Goal: Information Seeking & Learning: Compare options

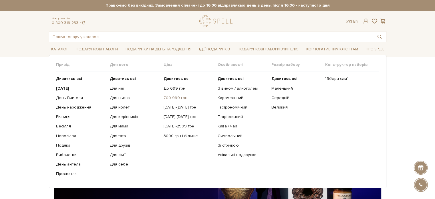
click at [183, 95] on link "700-999 грн" at bounding box center [188, 97] width 49 height 5
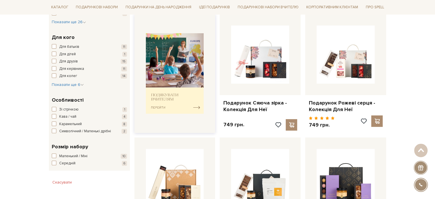
scroll to position [229, 0]
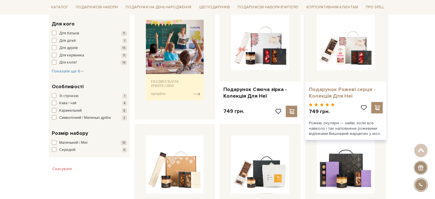
click at [334, 96] on link "Подарунок Рожеві серця - Колекція Для Неї" at bounding box center [345, 92] width 74 height 13
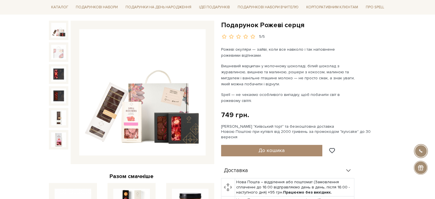
scroll to position [57, 0]
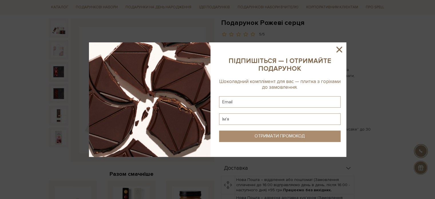
click at [342, 50] on icon at bounding box center [339, 50] width 10 height 10
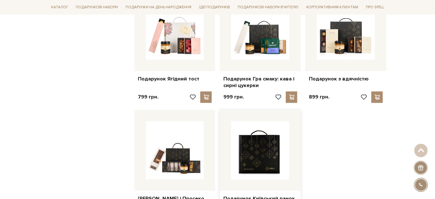
scroll to position [553, 0]
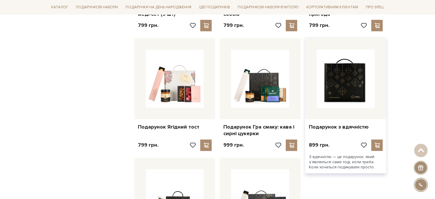
click at [340, 85] on img at bounding box center [345, 78] width 58 height 58
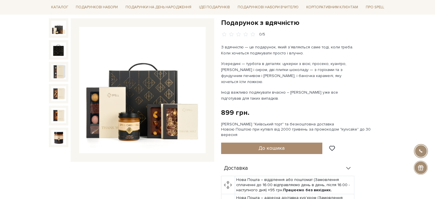
scroll to position [29, 0]
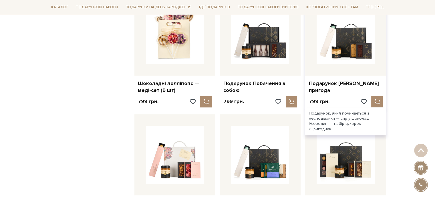
scroll to position [525, 0]
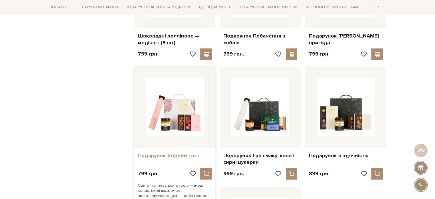
click at [175, 155] on link "Подарунок Ягідний тост" at bounding box center [175, 155] width 74 height 7
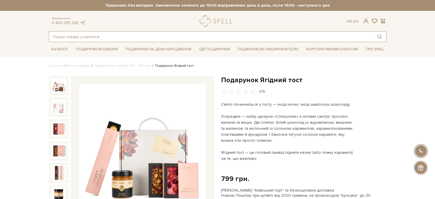
paste input "Набір цукерок 40 Сет Капсула часу"
type input "Набір цукерок 40 Сет Капсула часу"
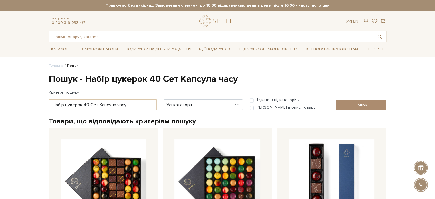
click at [93, 39] on input "text" at bounding box center [211, 36] width 324 height 10
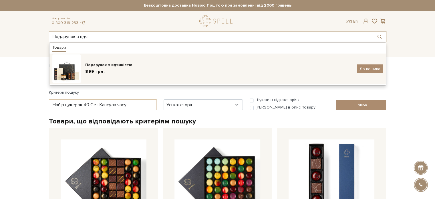
type input "Подарунок з вдя"
click at [94, 70] on span "899 грн." at bounding box center [95, 72] width 20 height 6
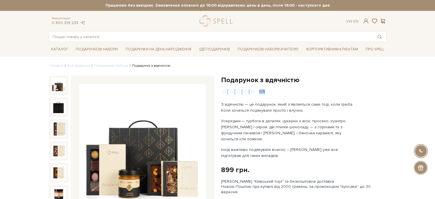
drag, startPoint x: 296, startPoint y: 81, endPoint x: 269, endPoint y: 81, distance: 27.4
click at [280, 79] on div "Подарунок з вдячністю 0/5" at bounding box center [303, 84] width 165 height 19
click at [304, 80] on h1 "Подарунок з вдячністю" at bounding box center [303, 79] width 165 height 9
drag, startPoint x: 305, startPoint y: 80, endPoint x: 224, endPoint y: 80, distance: 81.2
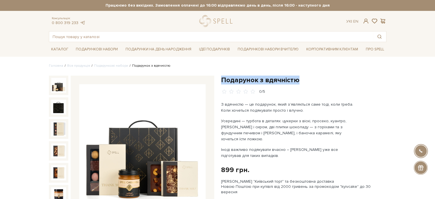
copy h1 "Подарунок з вдячністю"
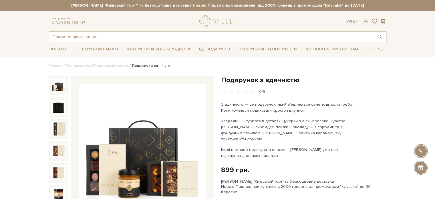
click at [127, 33] on input "text" at bounding box center [211, 36] width 324 height 10
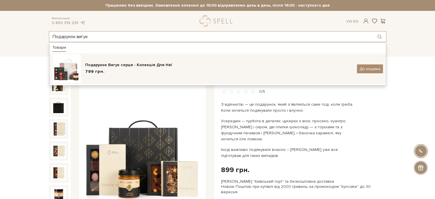
type input "Подарунок вигук"
click at [113, 59] on div "Подарунок Вигук серця - Колекція Для Неї 799 грн. До кошика" at bounding box center [217, 68] width 330 height 29
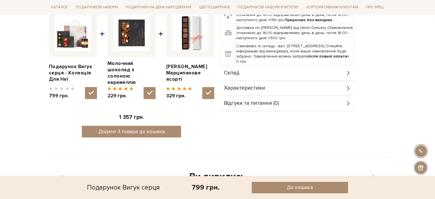
click at [249, 85] on span "Характеристики" at bounding box center [244, 87] width 41 height 5
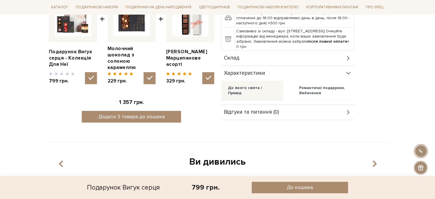
scroll to position [257, 0]
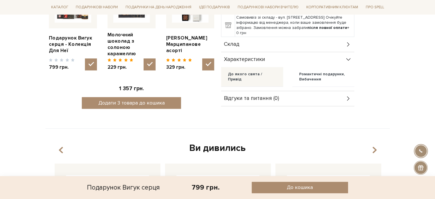
click at [234, 57] on span "Характеристики" at bounding box center [244, 59] width 41 height 5
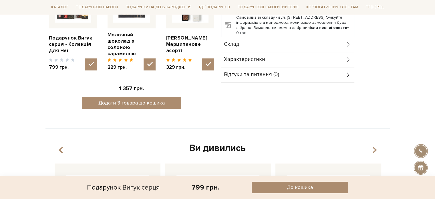
click at [234, 57] on span "Характеристики" at bounding box center [244, 59] width 41 height 5
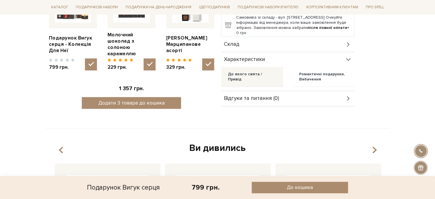
click at [232, 42] on span "Склад" at bounding box center [231, 44] width 15 height 5
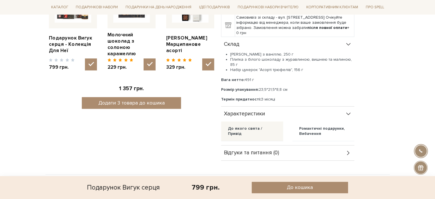
drag, startPoint x: 295, startPoint y: 77, endPoint x: 220, endPoint y: 76, distance: 75.8
click at [268, 87] on p "Розмір упакування: 23,5*21,5*8,8 см" at bounding box center [287, 89] width 133 height 5
drag, startPoint x: 290, startPoint y: 76, endPoint x: 217, endPoint y: 76, distance: 72.6
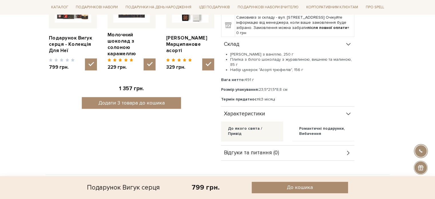
copy p "Розмір упакування: 23,5*21,5*8,8 см"
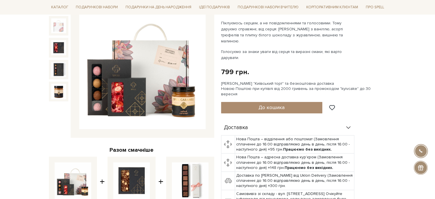
scroll to position [57, 0]
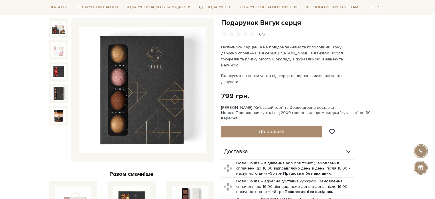
click at [59, 92] on img at bounding box center [58, 93] width 15 height 15
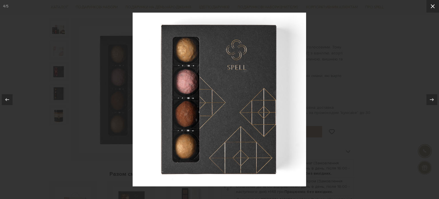
click at [434, 5] on button at bounding box center [432, 6] width 13 height 13
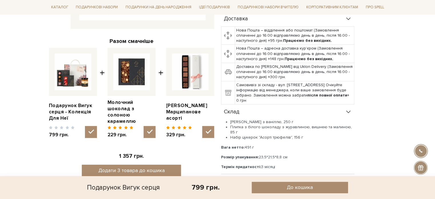
scroll to position [200, 0]
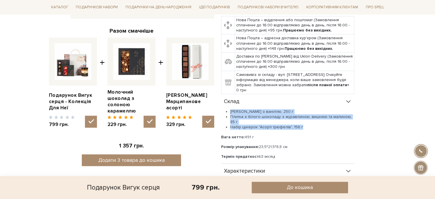
drag, startPoint x: 308, startPoint y: 116, endPoint x: 226, endPoint y: 97, distance: 84.3
click at [226, 109] on ul "Карамель солона з ваніллю, 250 г Плитка з білого шоколаду з журавлиною, вишнею …" at bounding box center [287, 119] width 133 height 21
copy ul "Карамель солона з ваніллю, 250 г Плитка з білого шоколаду з журавлиною, вишнею …"
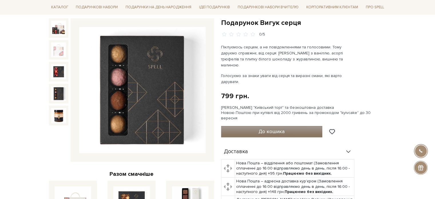
scroll to position [0, 0]
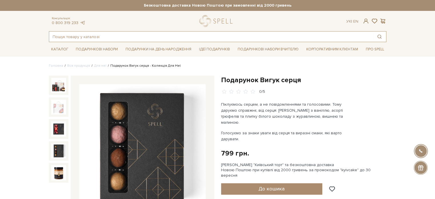
click at [79, 38] on input "text" at bounding box center [211, 36] width 324 height 10
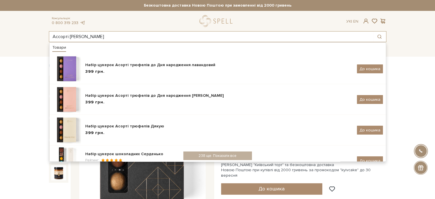
type input "Ассорті [PERSON_NAME]"
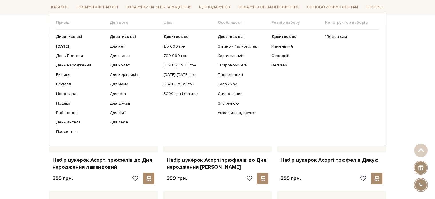
scroll to position [86, 0]
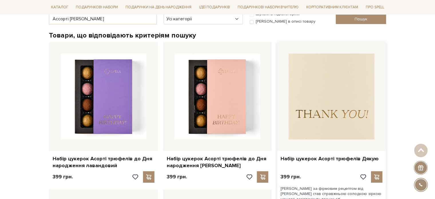
click at [353, 87] on img at bounding box center [331, 96] width 86 height 86
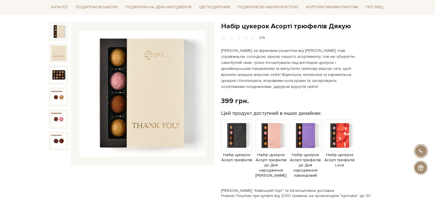
scroll to position [57, 0]
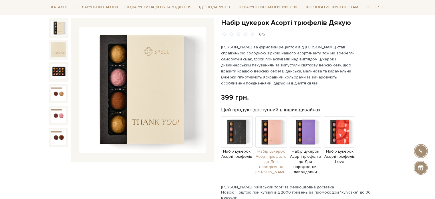
click at [268, 124] on img at bounding box center [270, 131] width 31 height 31
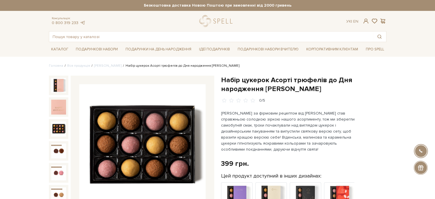
click at [59, 125] on img at bounding box center [58, 128] width 15 height 15
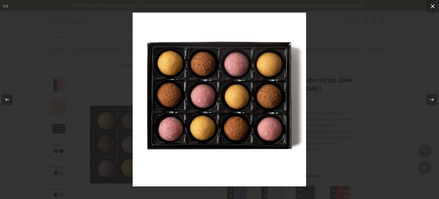
click at [434, 7] on button at bounding box center [432, 6] width 13 height 13
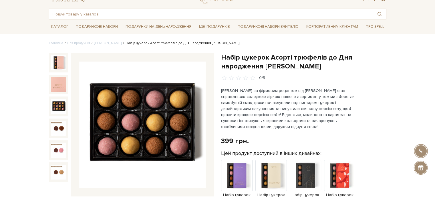
scroll to position [57, 0]
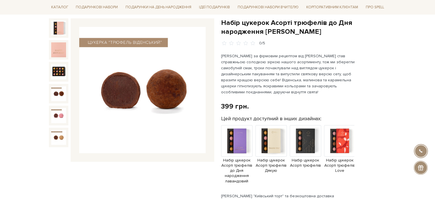
click at [62, 95] on img at bounding box center [58, 93] width 15 height 15
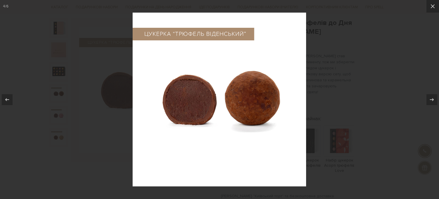
click at [338, 59] on div at bounding box center [219, 99] width 439 height 199
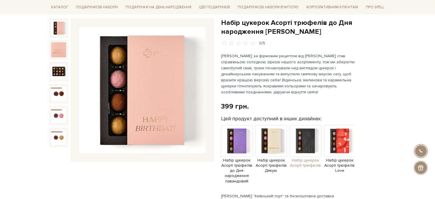
click at [308, 128] on img at bounding box center [305, 140] width 31 height 31
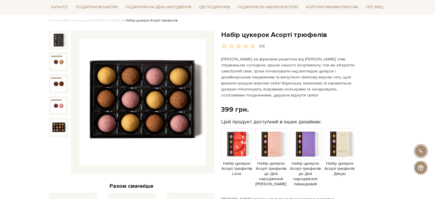
scroll to position [57, 0]
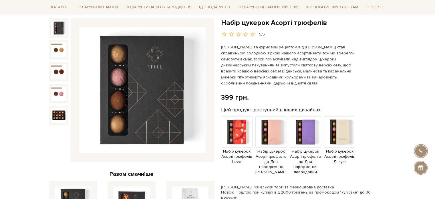
click at [57, 28] on img at bounding box center [58, 28] width 15 height 15
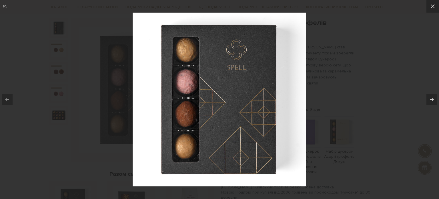
click at [392, 70] on div at bounding box center [219, 99] width 439 height 199
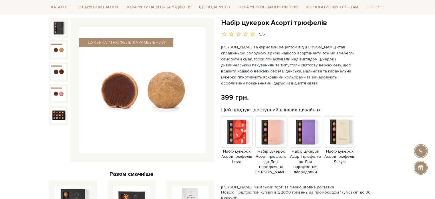
click at [51, 51] on img at bounding box center [58, 49] width 15 height 15
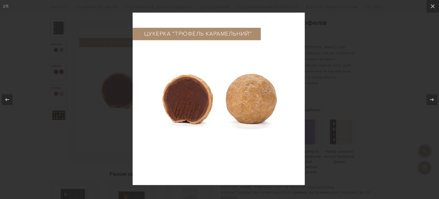
click at [53, 73] on div at bounding box center [219, 99] width 439 height 199
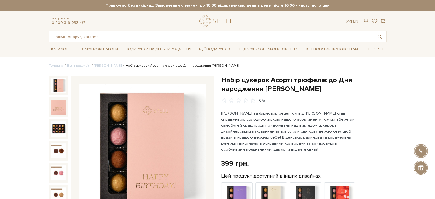
click at [92, 37] on input "text" at bounding box center [211, 36] width 324 height 10
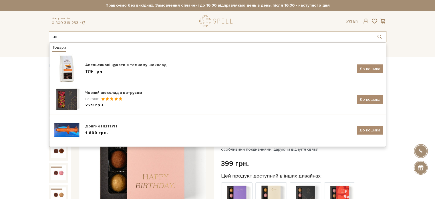
type input "а"
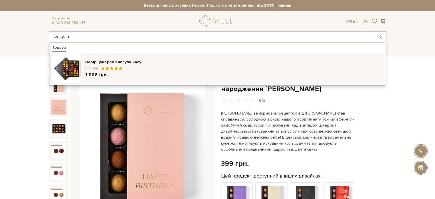
type input "капсула"
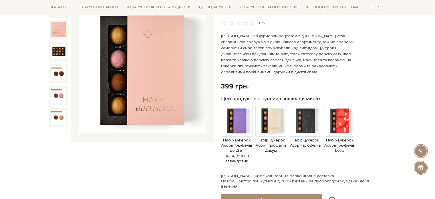
scroll to position [29, 0]
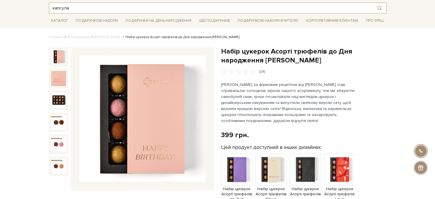
click at [76, 9] on input "капсула" at bounding box center [211, 8] width 324 height 10
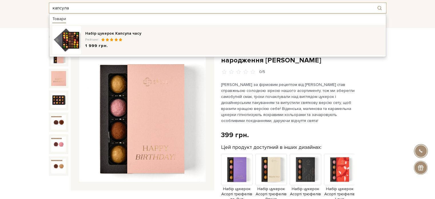
click at [117, 37] on div "Набір цукерок Капсула часу Рейтинг: 1 999 грн." at bounding box center [234, 40] width 298 height 19
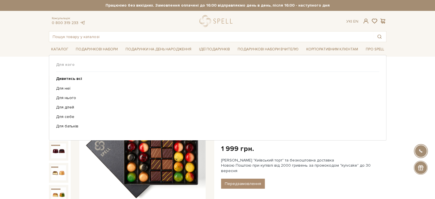
scroll to position [29, 0]
